Goal: Check status: Check status

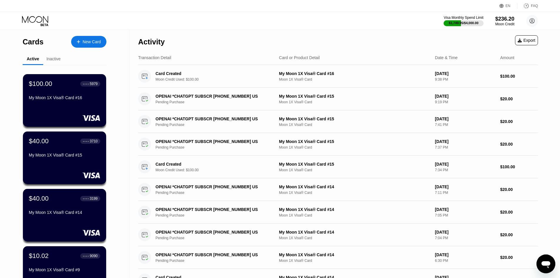
click at [47, 92] on div "$100.00 ● ● ● ● 5979 My Moon 1X Visa® Card #16" at bounding box center [64, 91] width 71 height 22
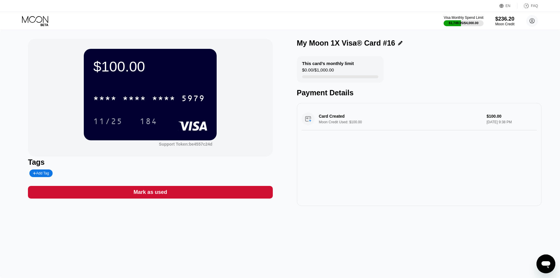
click at [153, 86] on div "$100.00 * * * * * * * * * * * * 5979 11/25 184" at bounding box center [150, 94] width 133 height 91
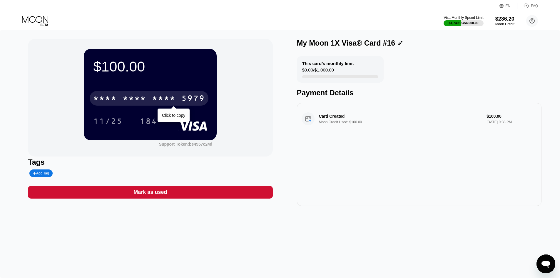
click at [147, 101] on div "* * * * * * * * * * * * 5979" at bounding box center [149, 98] width 119 height 15
click at [185, 104] on div "5979" at bounding box center [193, 98] width 24 height 9
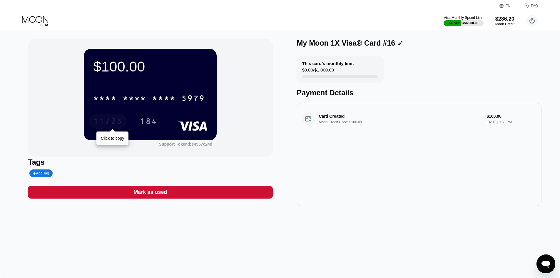
click at [105, 121] on div "11/25" at bounding box center [107, 121] width 29 height 9
click at [146, 119] on div "184" at bounding box center [149, 121] width 18 height 9
